Goal: Task Accomplishment & Management: Complete application form

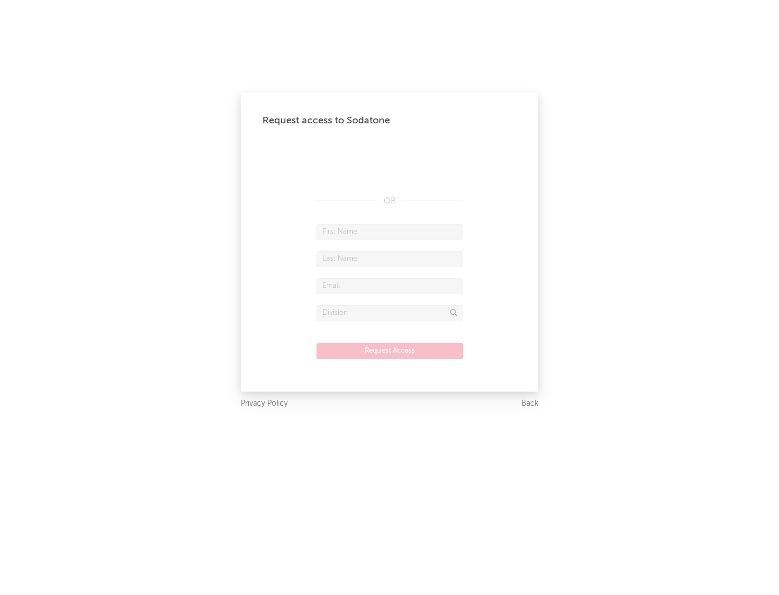
click at [390, 232] on input "text" at bounding box center [390, 232] width 146 height 16
type input "[PERSON_NAME]"
click at [390, 259] on input "text" at bounding box center [390, 259] width 146 height 16
type input "[PERSON_NAME]"
click at [390, 286] on input "text" at bounding box center [390, 286] width 146 height 16
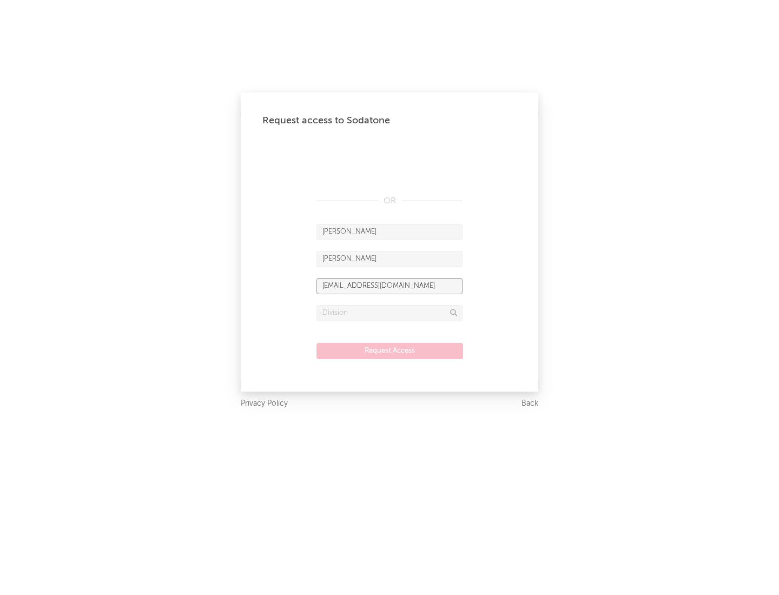
type input "[EMAIL_ADDRESS][DOMAIN_NAME]"
click at [390, 313] on input "text" at bounding box center [390, 313] width 146 height 16
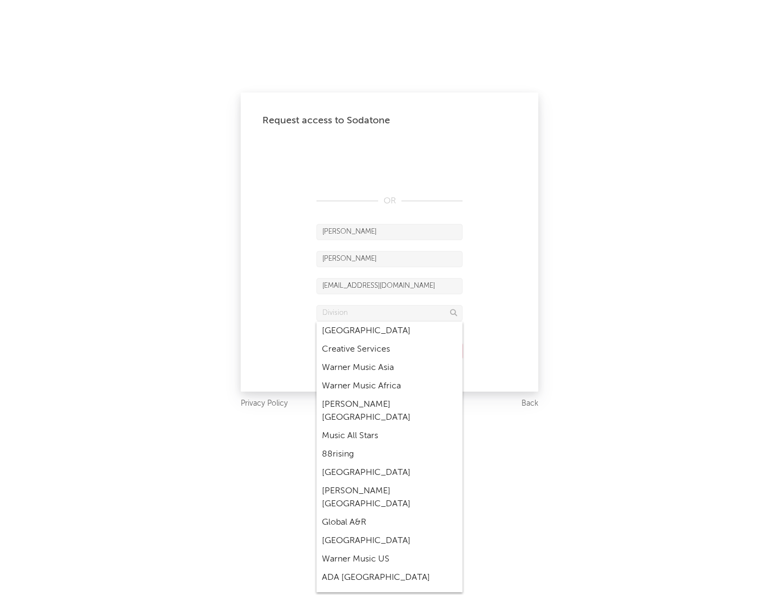
click at [390, 427] on div "Music All Stars" at bounding box center [390, 436] width 146 height 18
type input "Music All Stars"
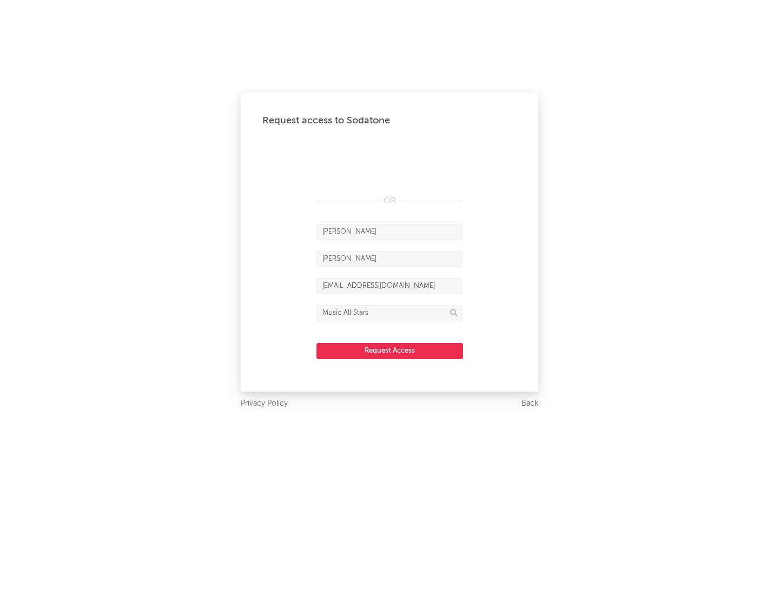
click at [390, 351] on button "Request Access" at bounding box center [390, 351] width 147 height 16
